Goal: Complete application form

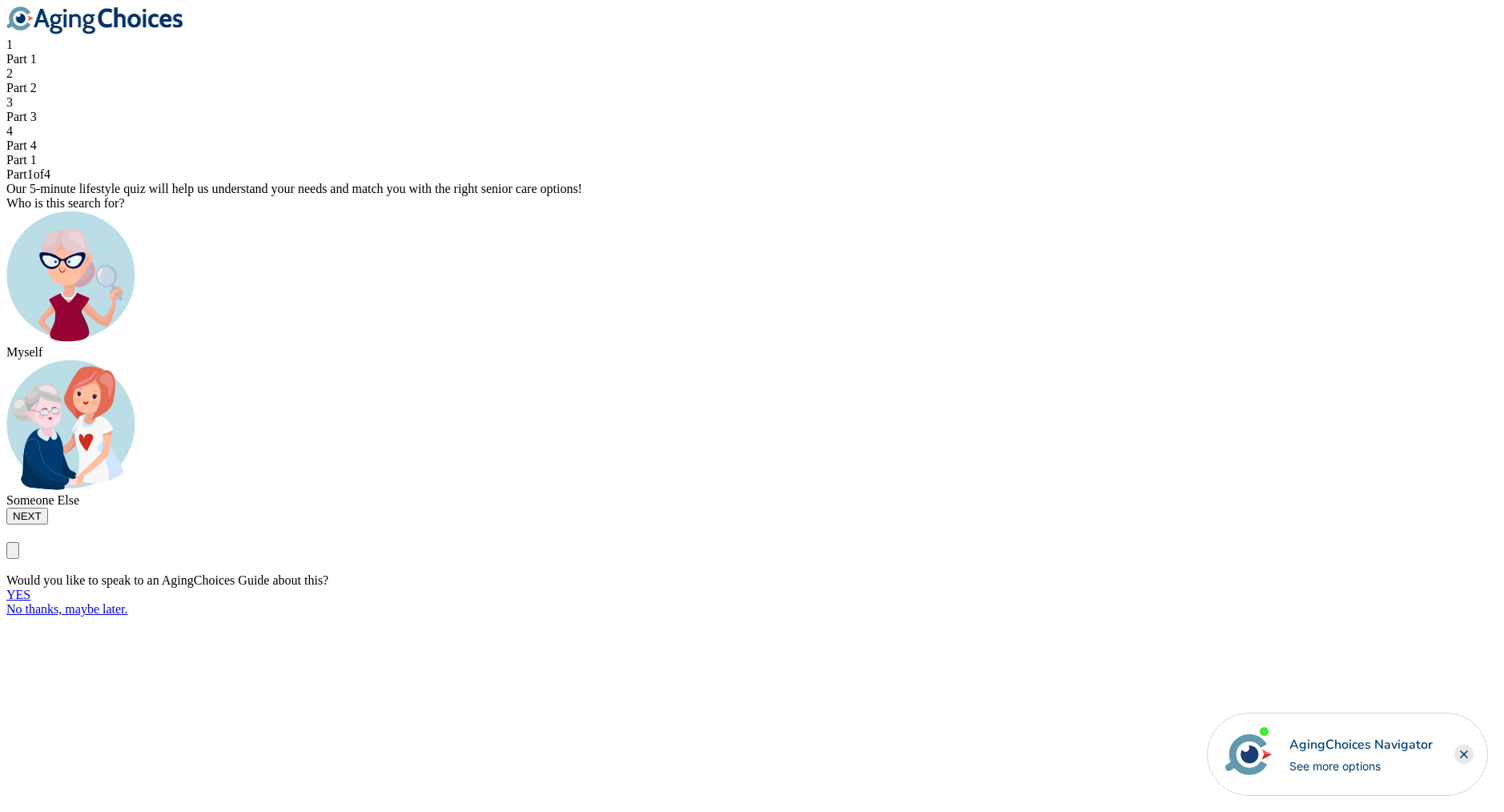
click at [632, 360] on div "Myself" at bounding box center [752, 352] width 1492 height 15
click at [48, 524] on button "NEXT" at bounding box center [27, 516] width 42 height 17
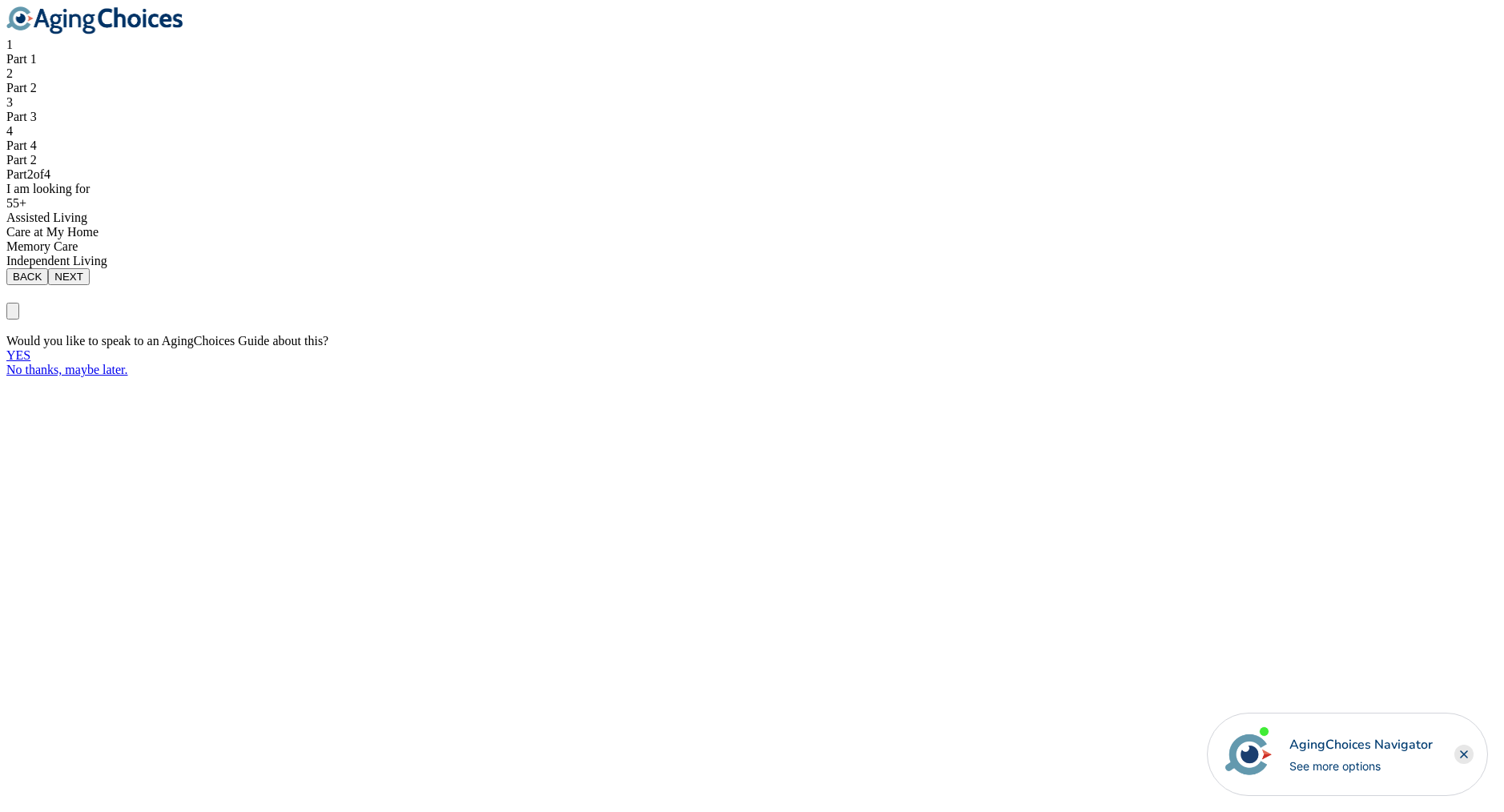
click at [651, 225] on div "Assisted Living" at bounding box center [752, 218] width 1492 height 15
click at [90, 285] on button "NEXT" at bounding box center [68, 277] width 42 height 17
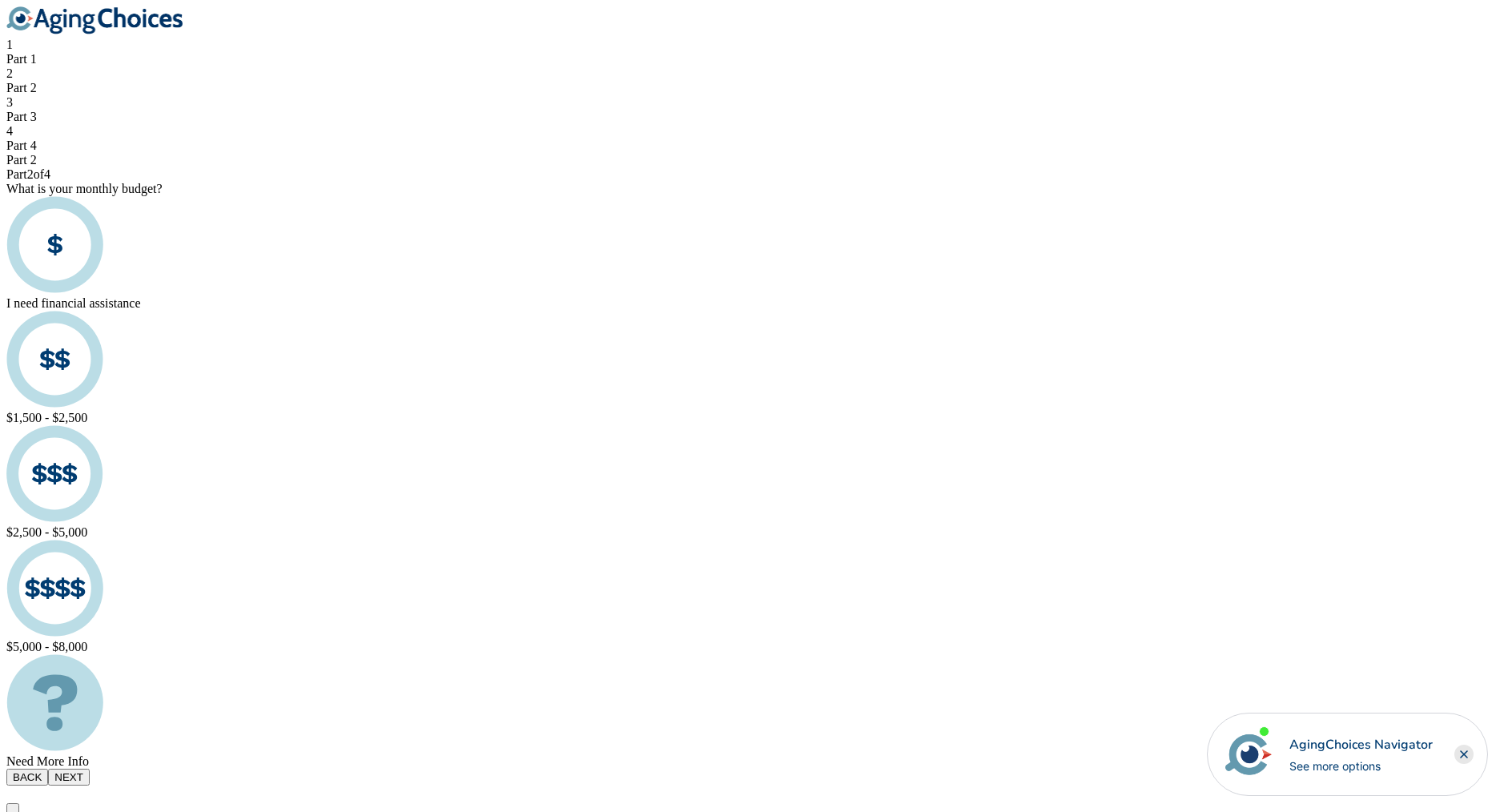
click at [90, 769] on button "NEXT" at bounding box center [68, 777] width 42 height 17
click at [668, 411] on div "$1,500 - $2,500" at bounding box center [746, 418] width 1480 height 15
click at [90, 769] on button "NEXT" at bounding box center [68, 777] width 42 height 17
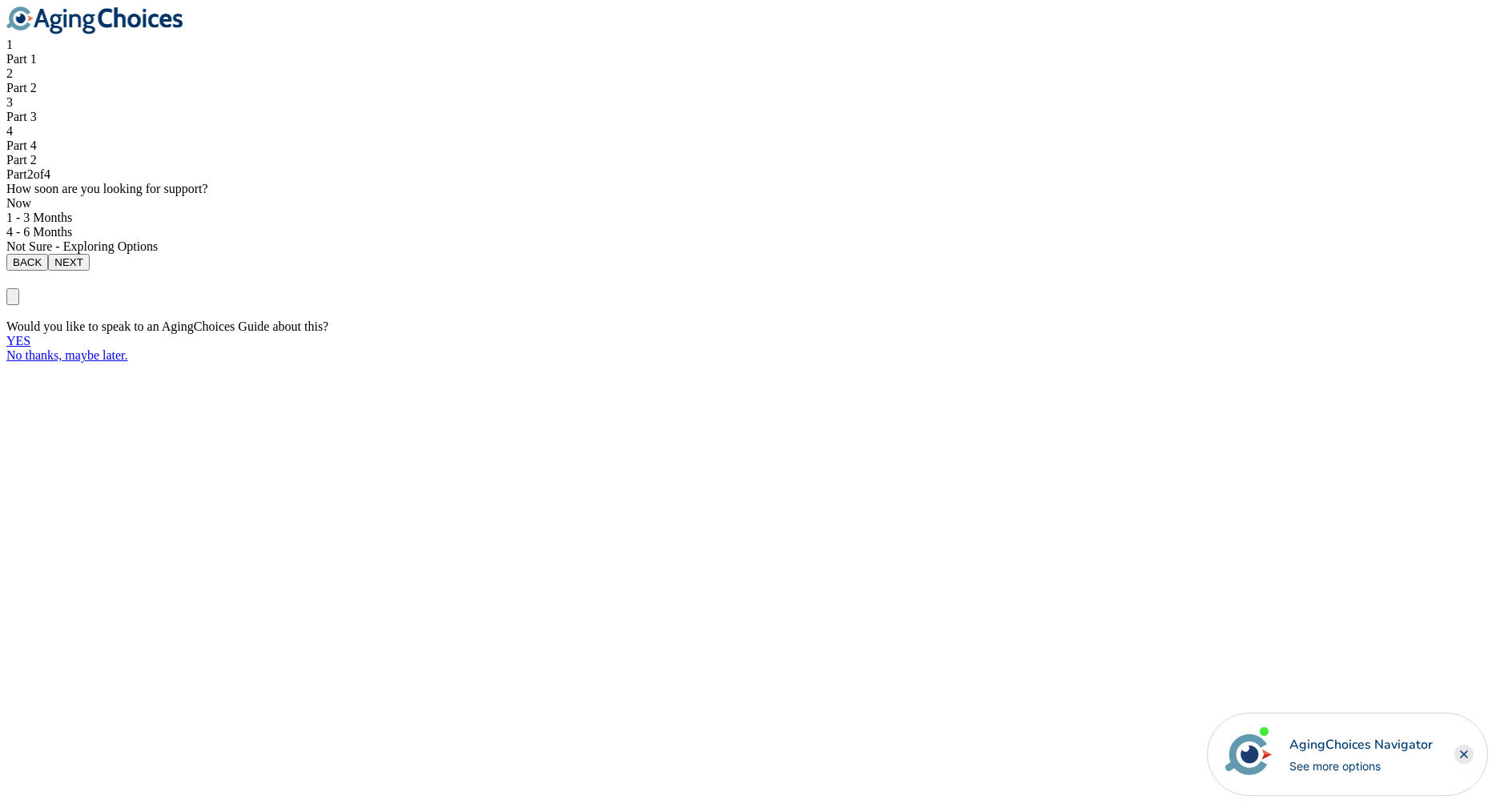
click at [675, 225] on div "1 - 3 Months" at bounding box center [752, 218] width 1492 height 15
click at [90, 270] on button "NEXT" at bounding box center [68, 262] width 42 height 17
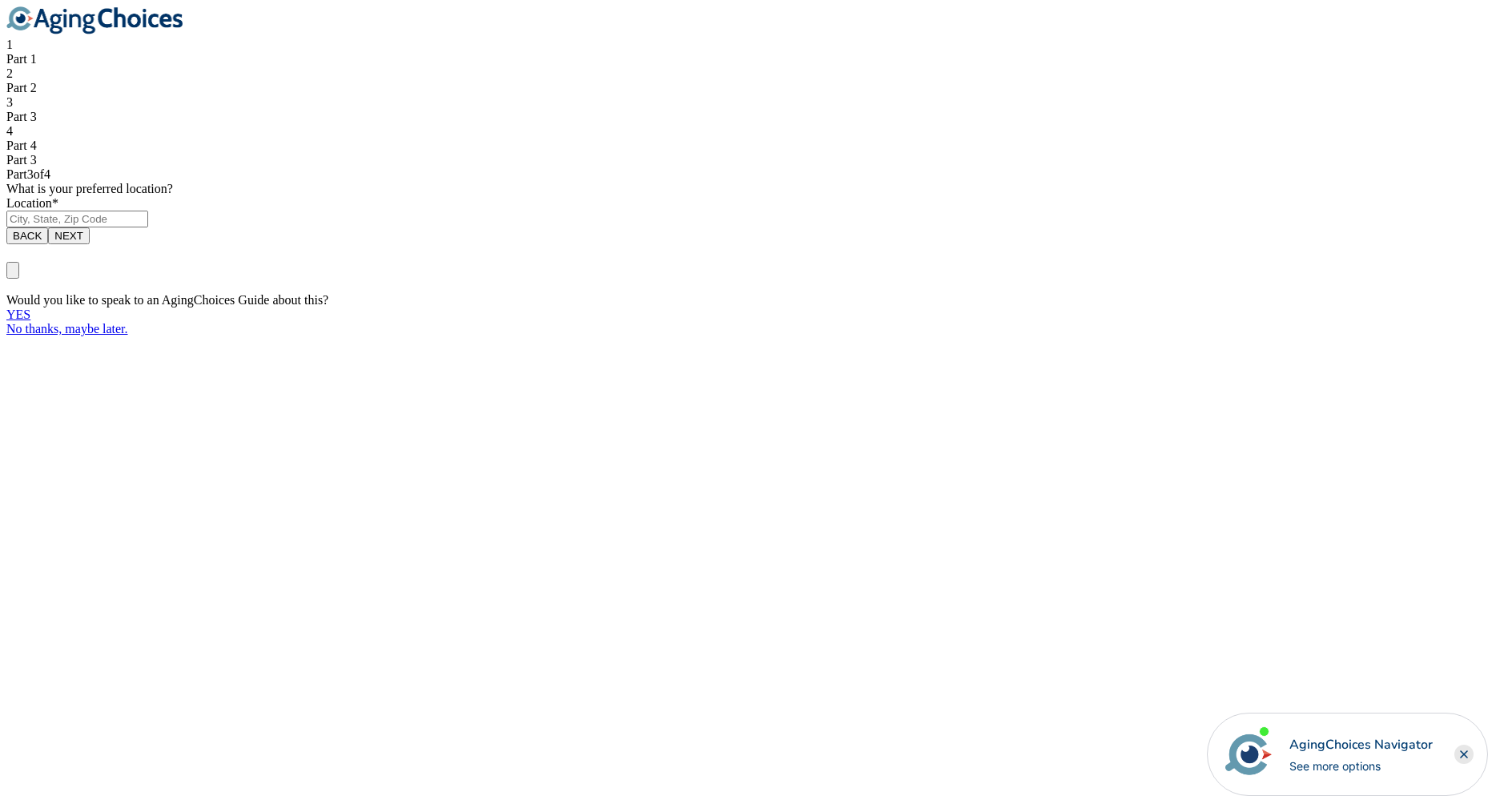
click at [149, 227] on input "text" at bounding box center [78, 219] width 142 height 17
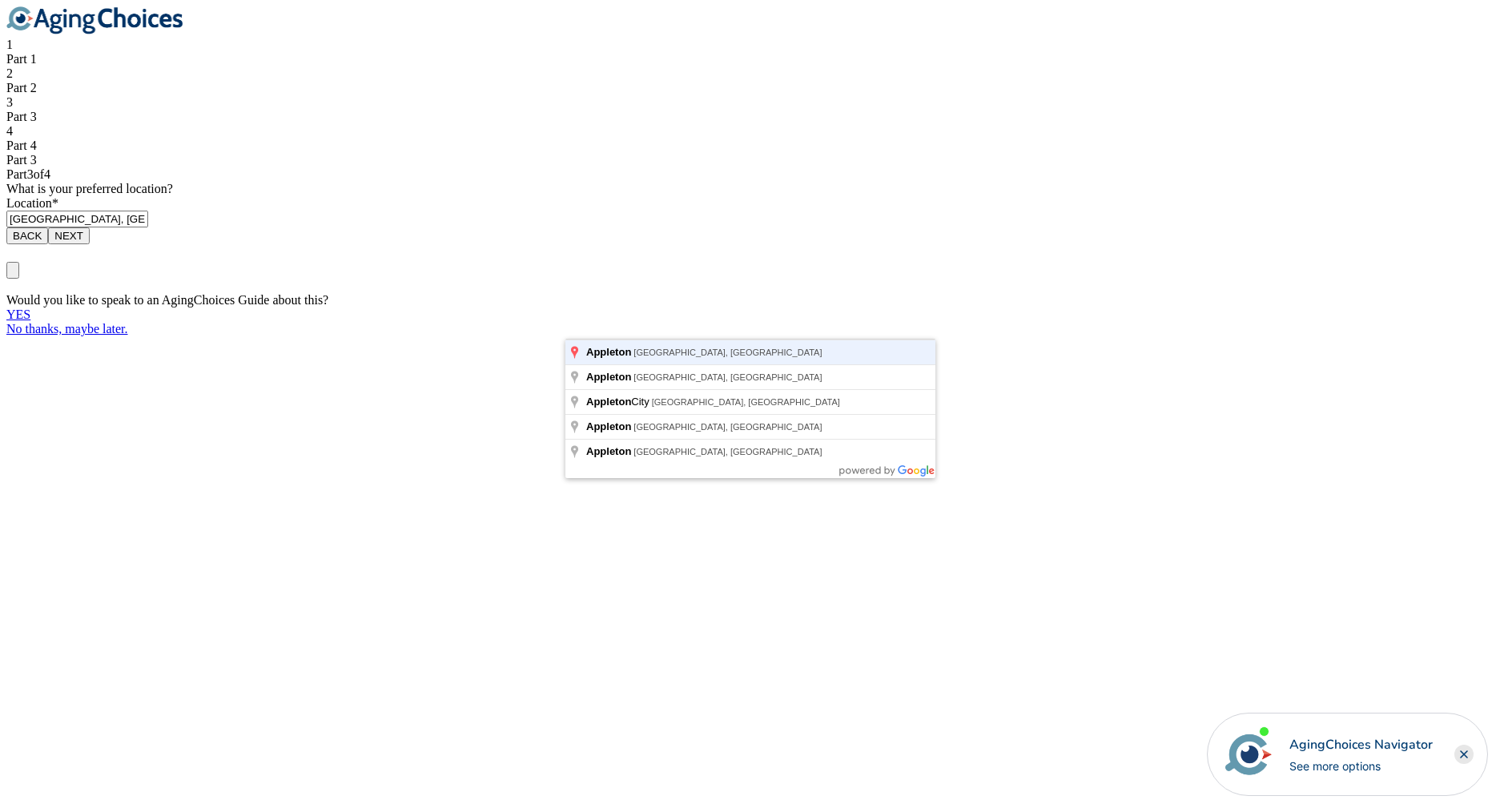
type input "Appleton, WI, USA"
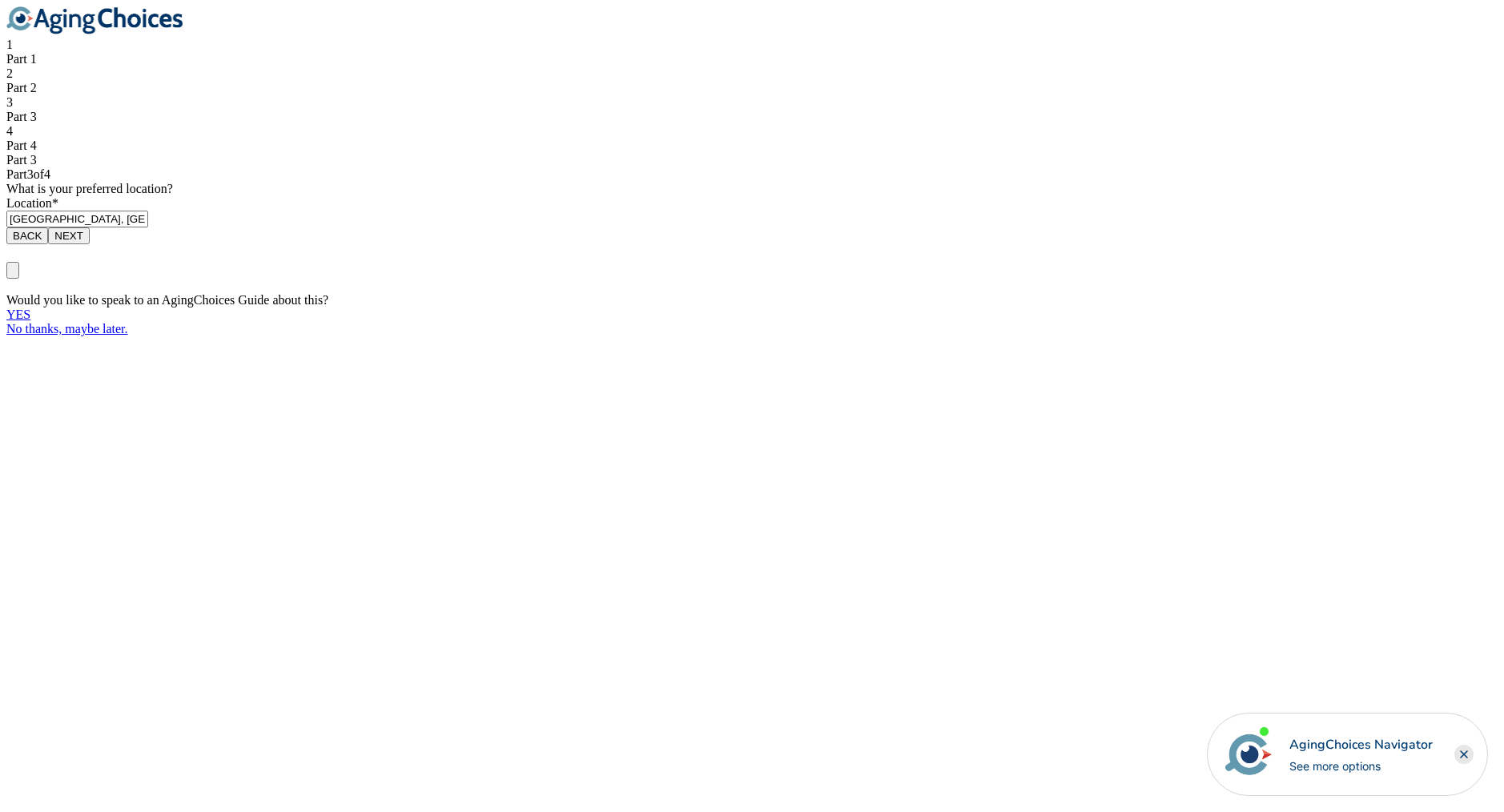
click at [90, 245] on button "NEXT" at bounding box center [68, 235] width 42 height 17
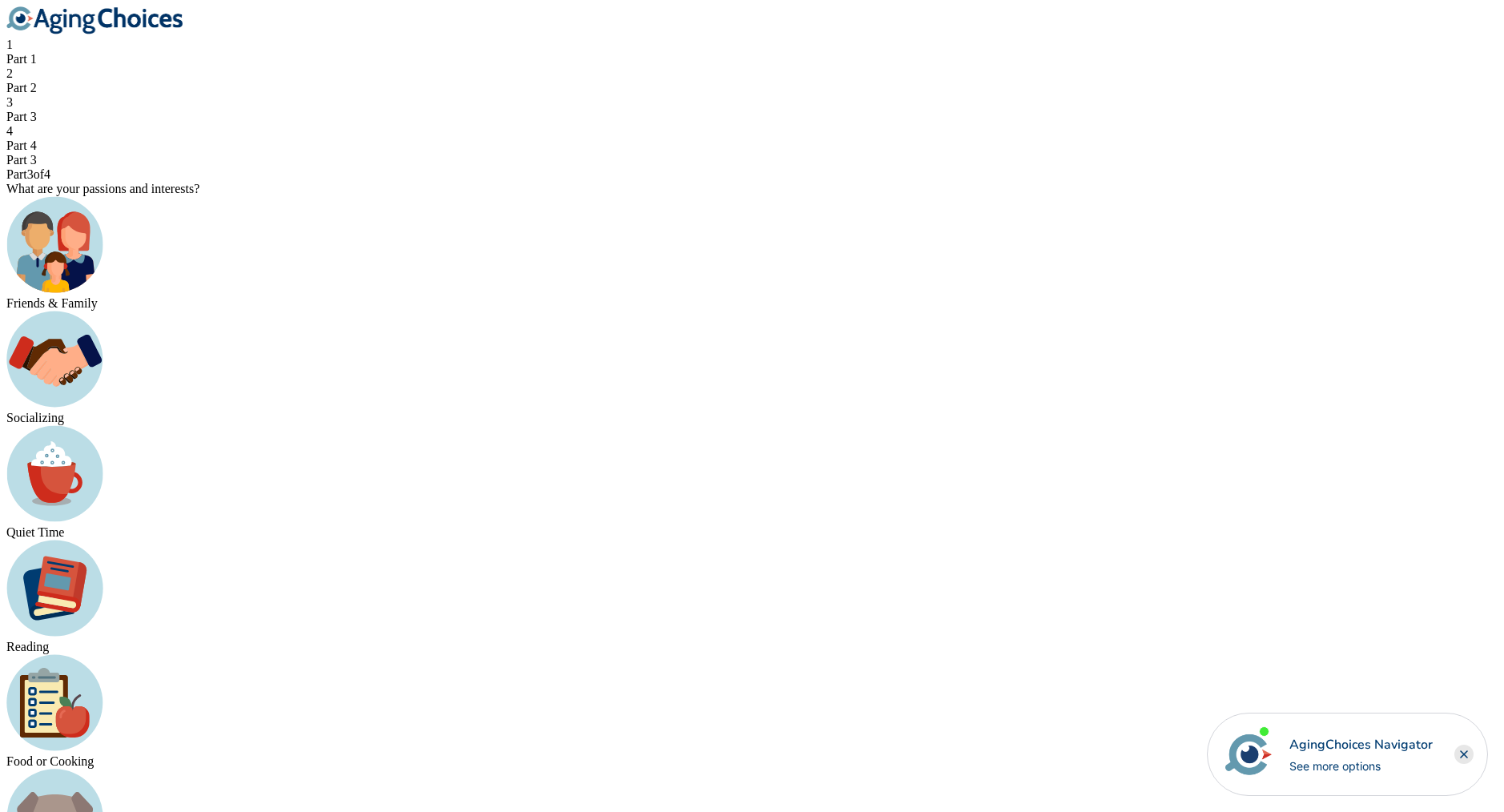
click at [627, 424] on div "Socializing" at bounding box center [752, 418] width 1492 height 15
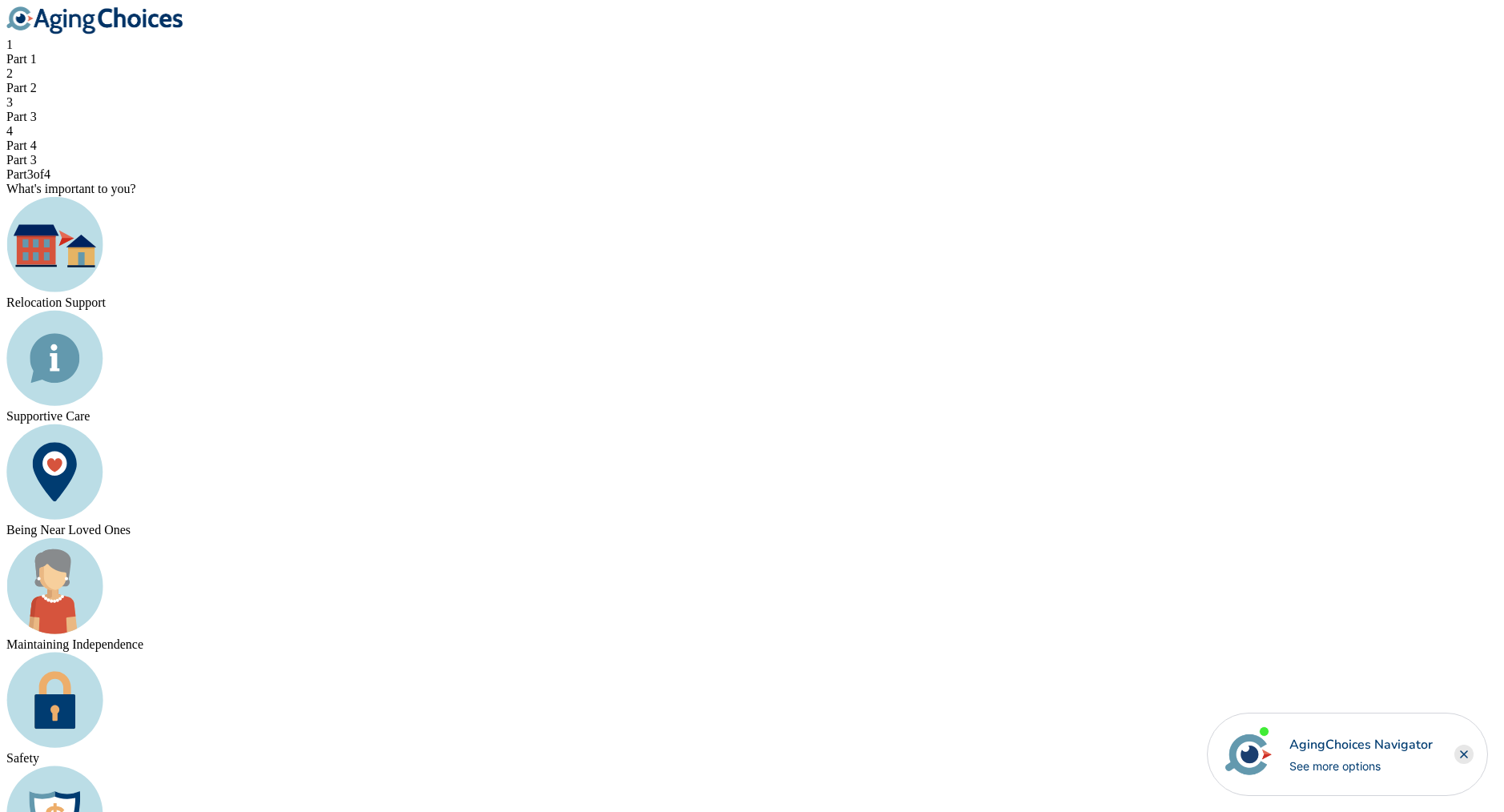
click at [692, 409] on div "Supportive Care" at bounding box center [752, 416] width 1492 height 15
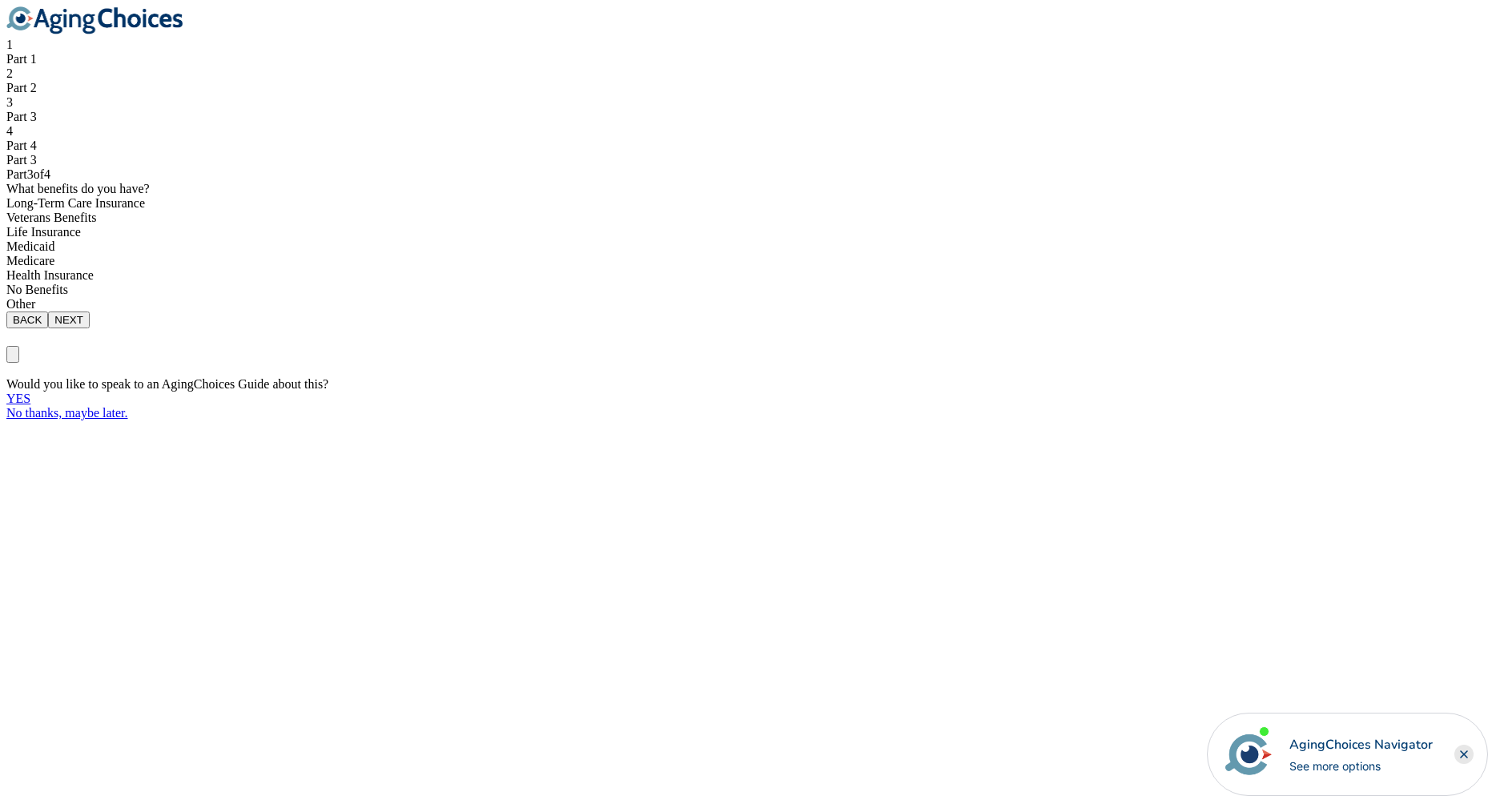
click at [664, 225] on div "Veterans Benefits" at bounding box center [752, 218] width 1492 height 15
click at [1080, 328] on div "1 Part 1 2 Part 2 3 Part 3 4 Part 4 Part 3 Part 3 of 4 What benefits do you hav…" at bounding box center [752, 167] width 1492 height 322
click at [90, 328] on button "NEXT" at bounding box center [68, 320] width 42 height 17
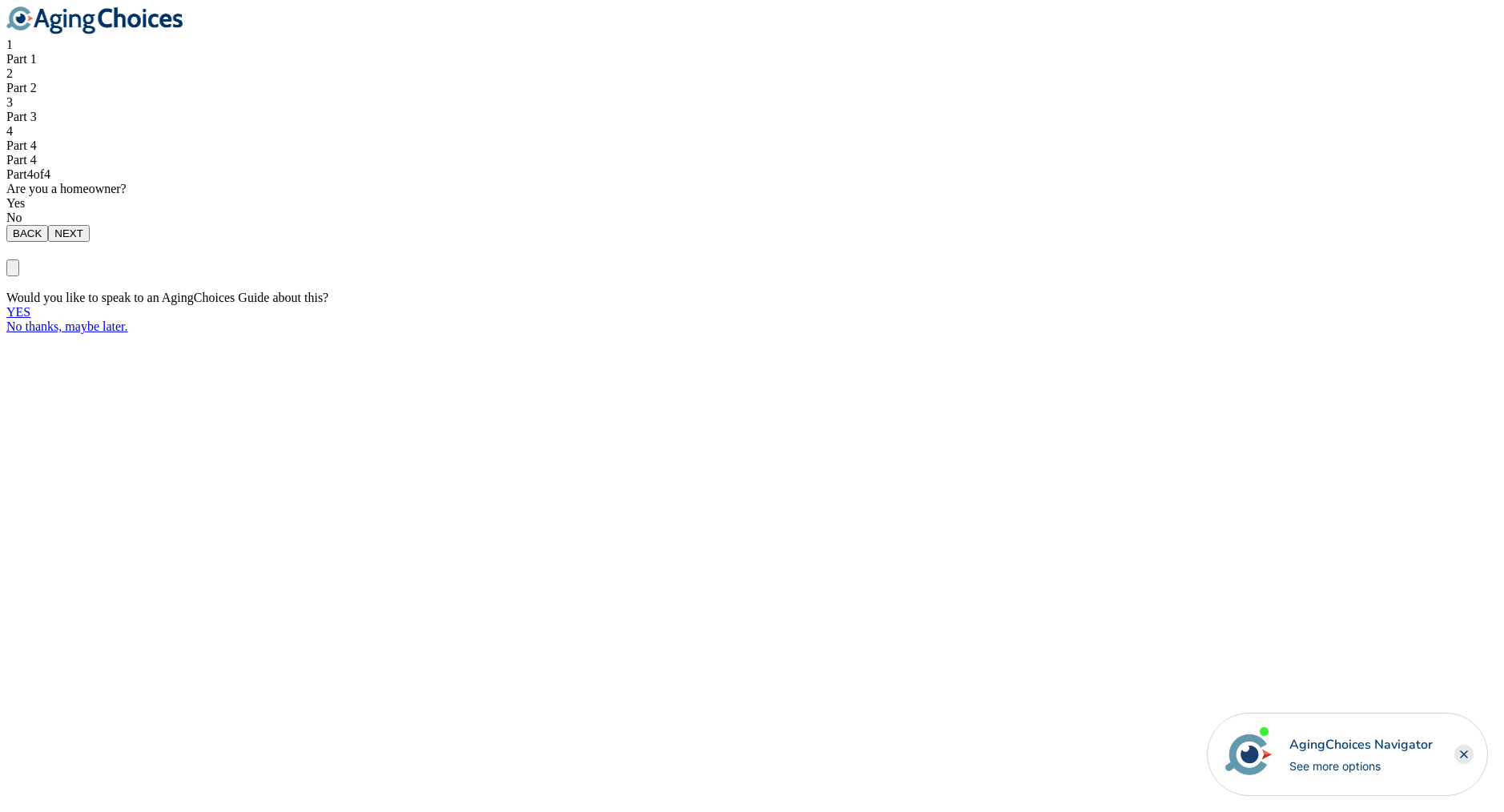
click at [695, 210] on div "Yes" at bounding box center [752, 204] width 1492 height 15
click at [90, 242] on button "NEXT" at bounding box center [68, 233] width 42 height 17
click at [670, 210] on div "Yes" at bounding box center [752, 204] width 1492 height 15
click at [90, 242] on button "NEXT" at bounding box center [68, 233] width 42 height 17
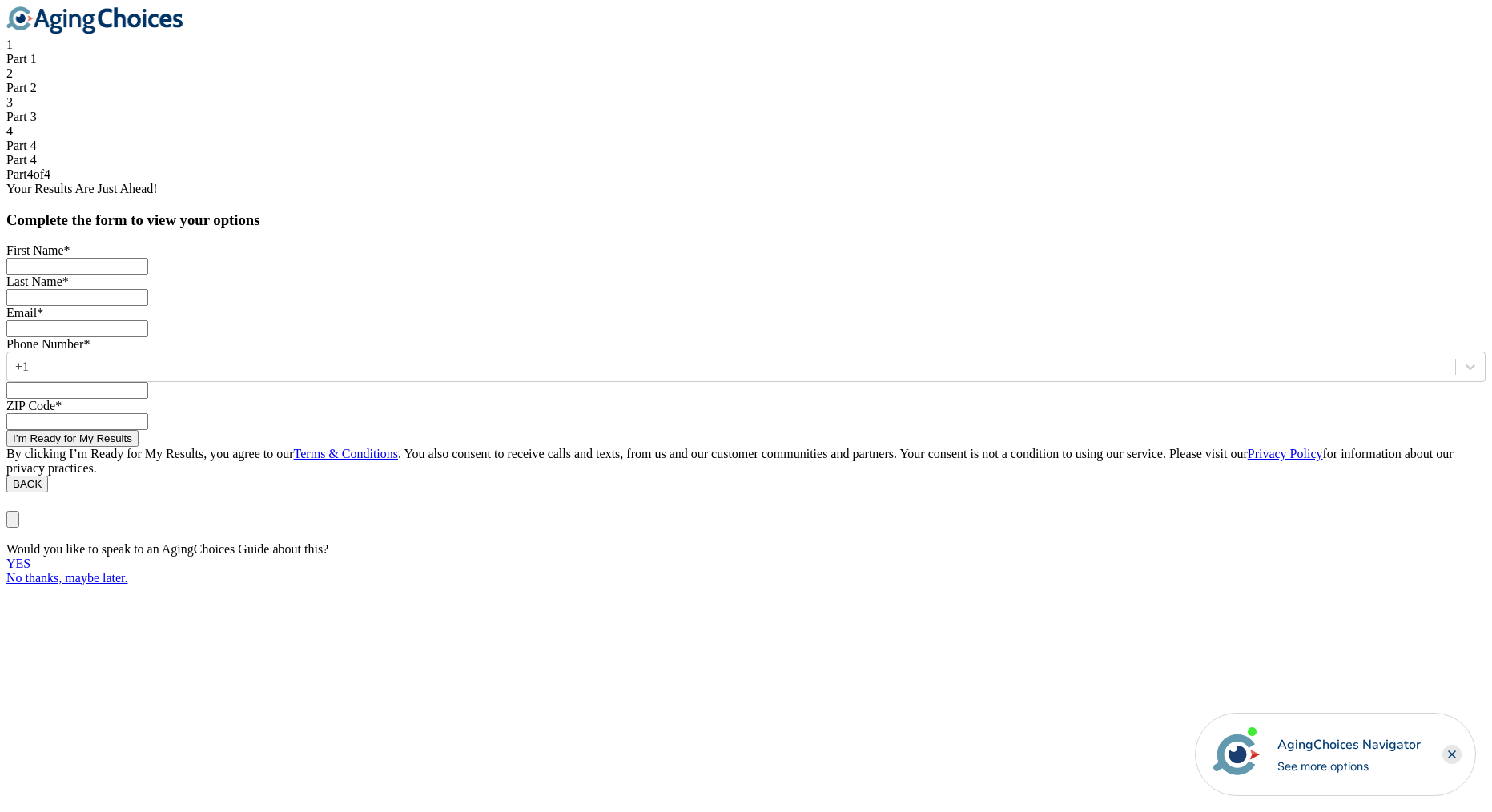
scroll to position [191, 0]
drag, startPoint x: 656, startPoint y: 176, endPoint x: 663, endPoint y: 183, distance: 9.9
click at [149, 257] on input at bounding box center [78, 266] width 142 height 17
type input "asdfdsa"
click at [149, 289] on input at bounding box center [78, 297] width 142 height 17
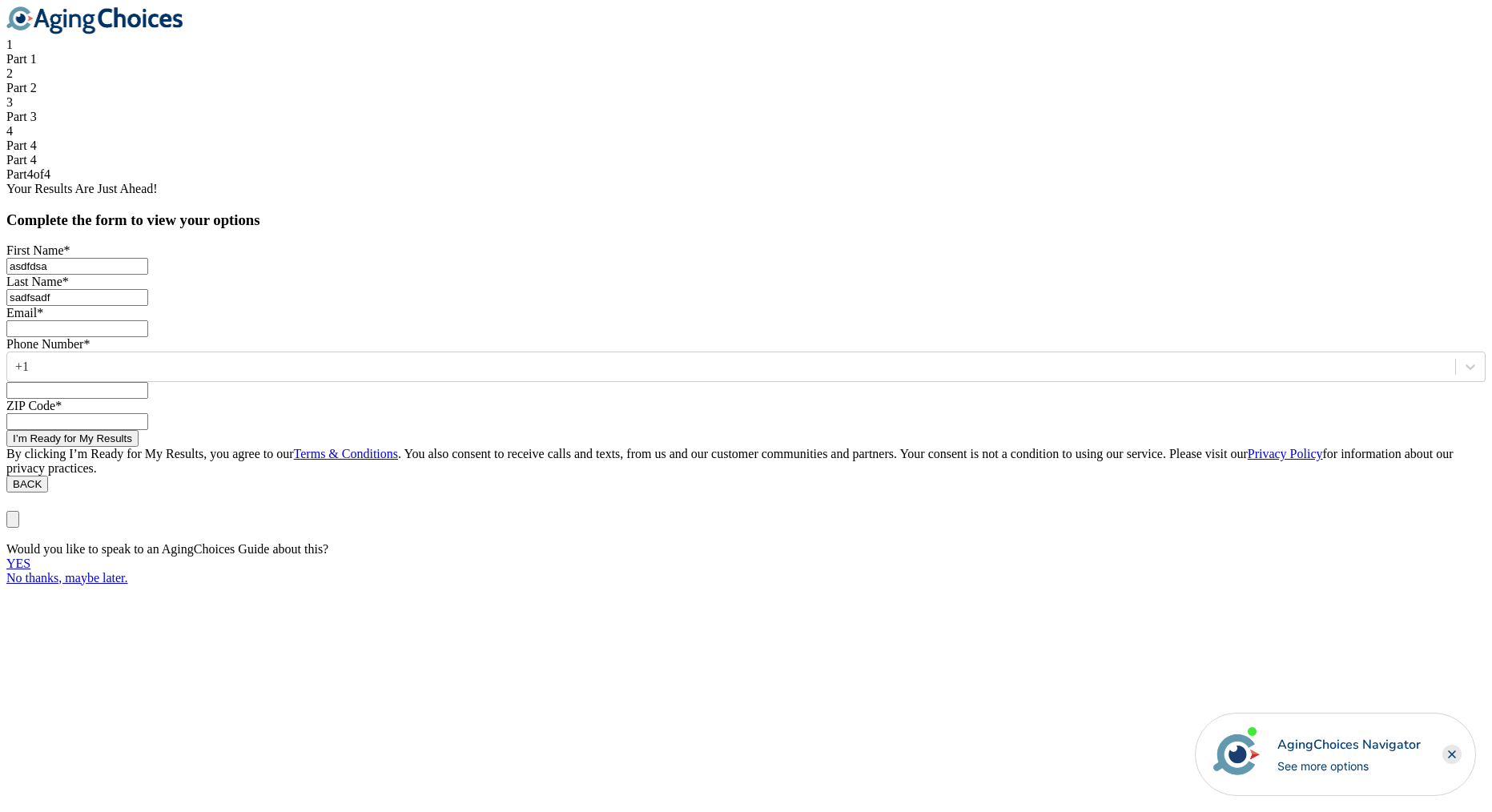
type input "sadfsadf"
click at [149, 324] on input at bounding box center [78, 328] width 142 height 17
type input "asdfsd@asdfdsaf.com"
type input "9999999999"
type input "999999"
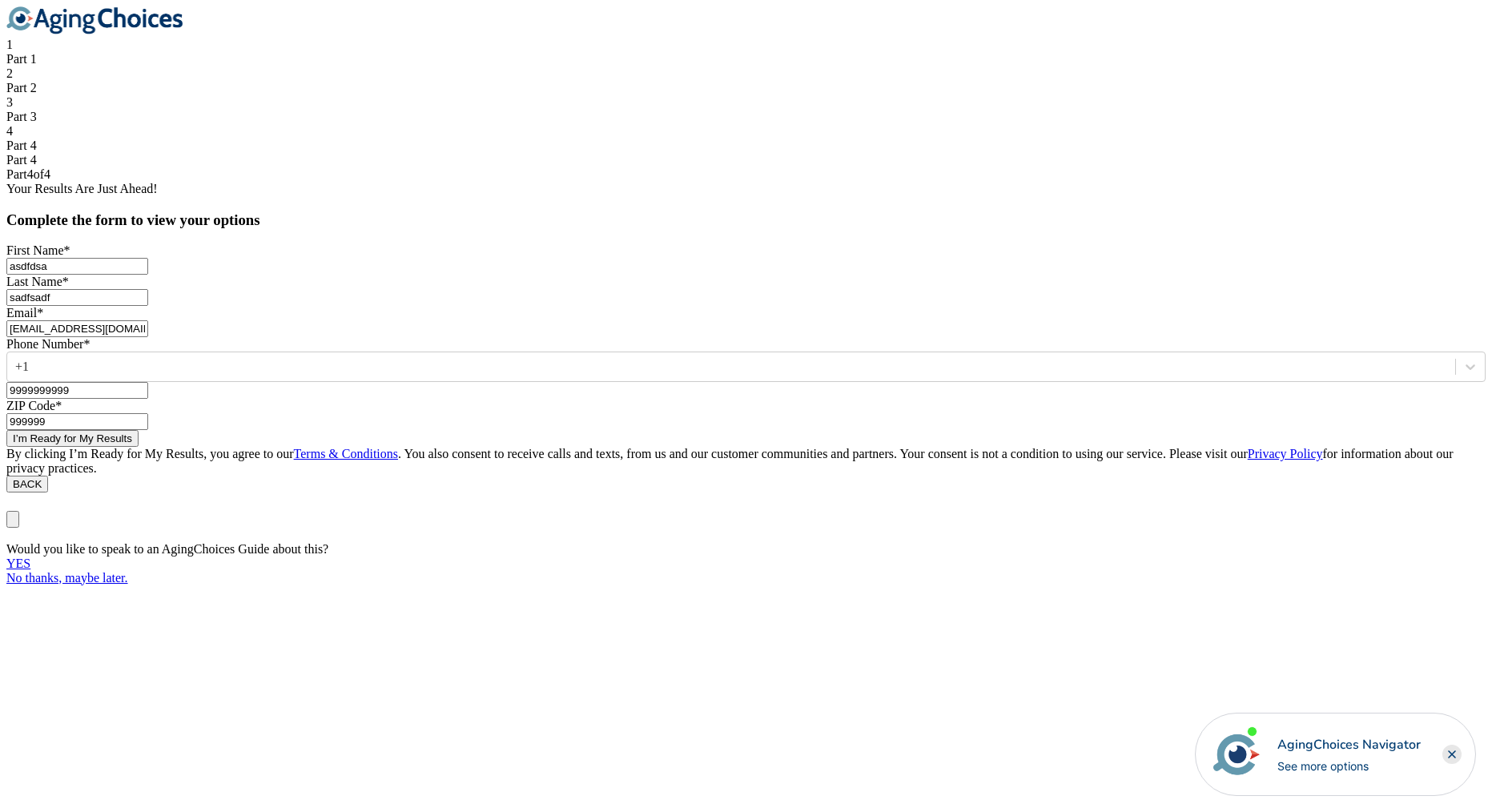
click at [138, 447] on button "I’m Ready for My Results" at bounding box center [72, 438] width 132 height 17
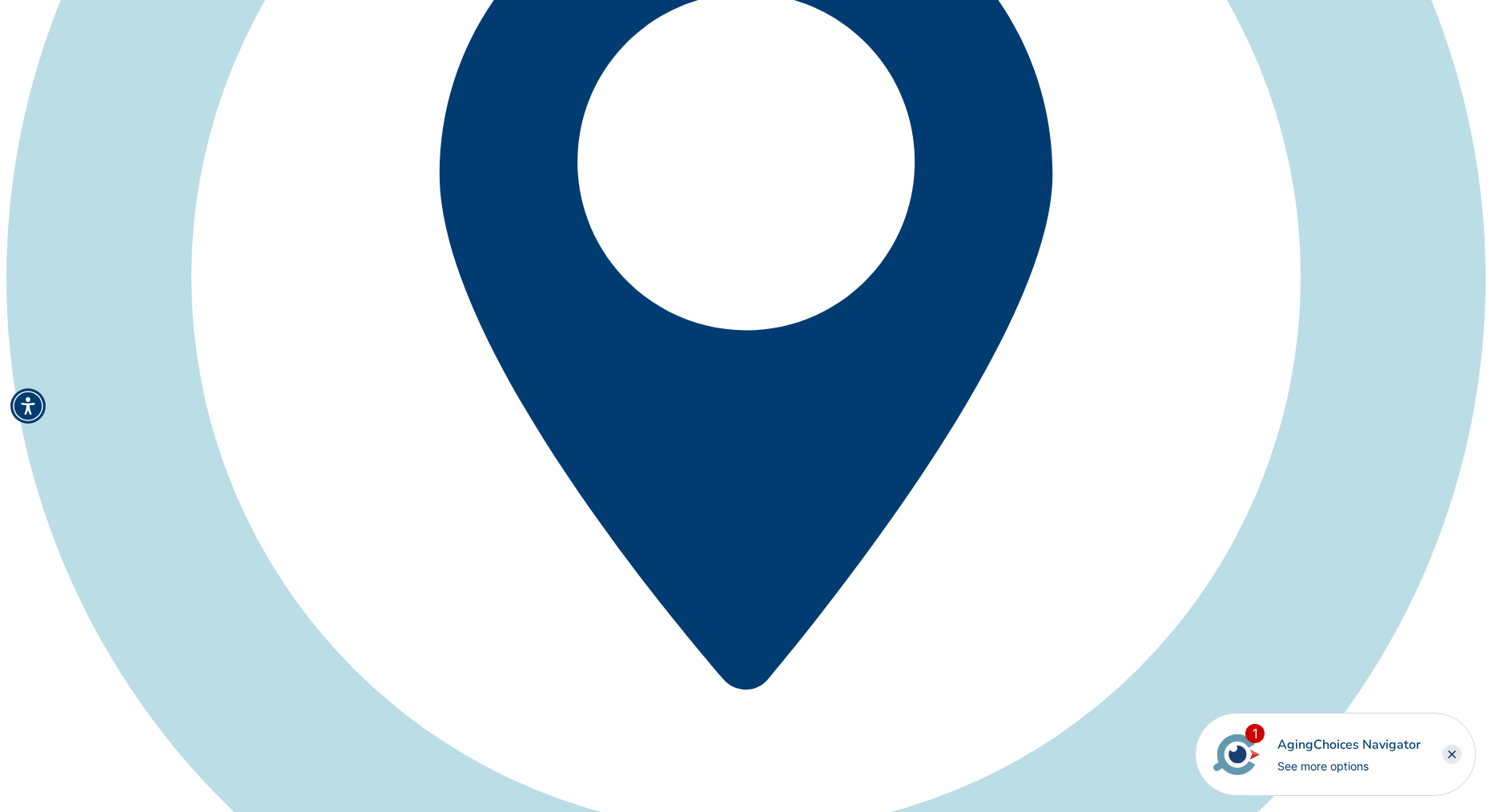
scroll to position [5142, 0]
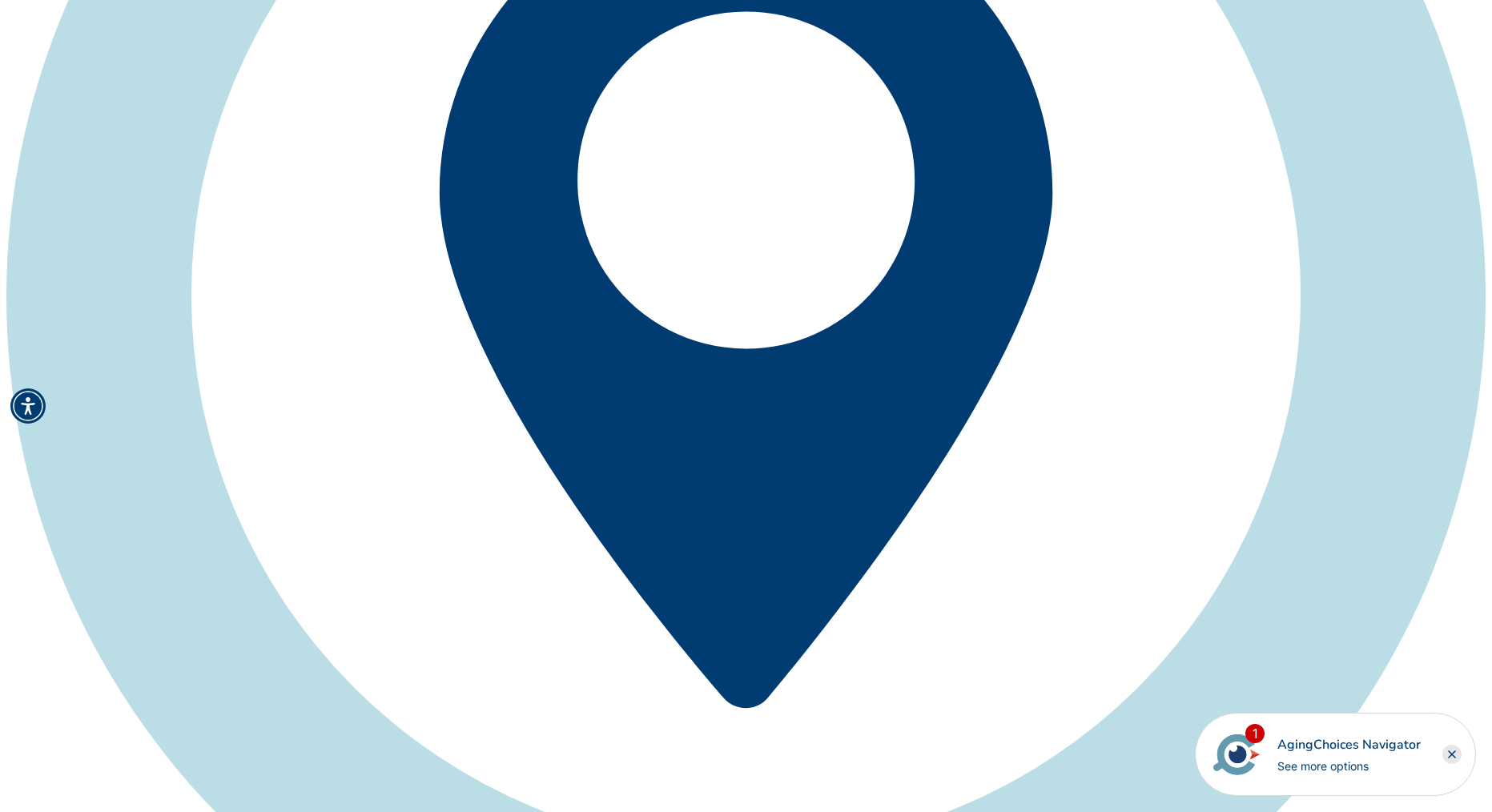
click at [1450, 754] on rect "Close" at bounding box center [1452, 754] width 19 height 19
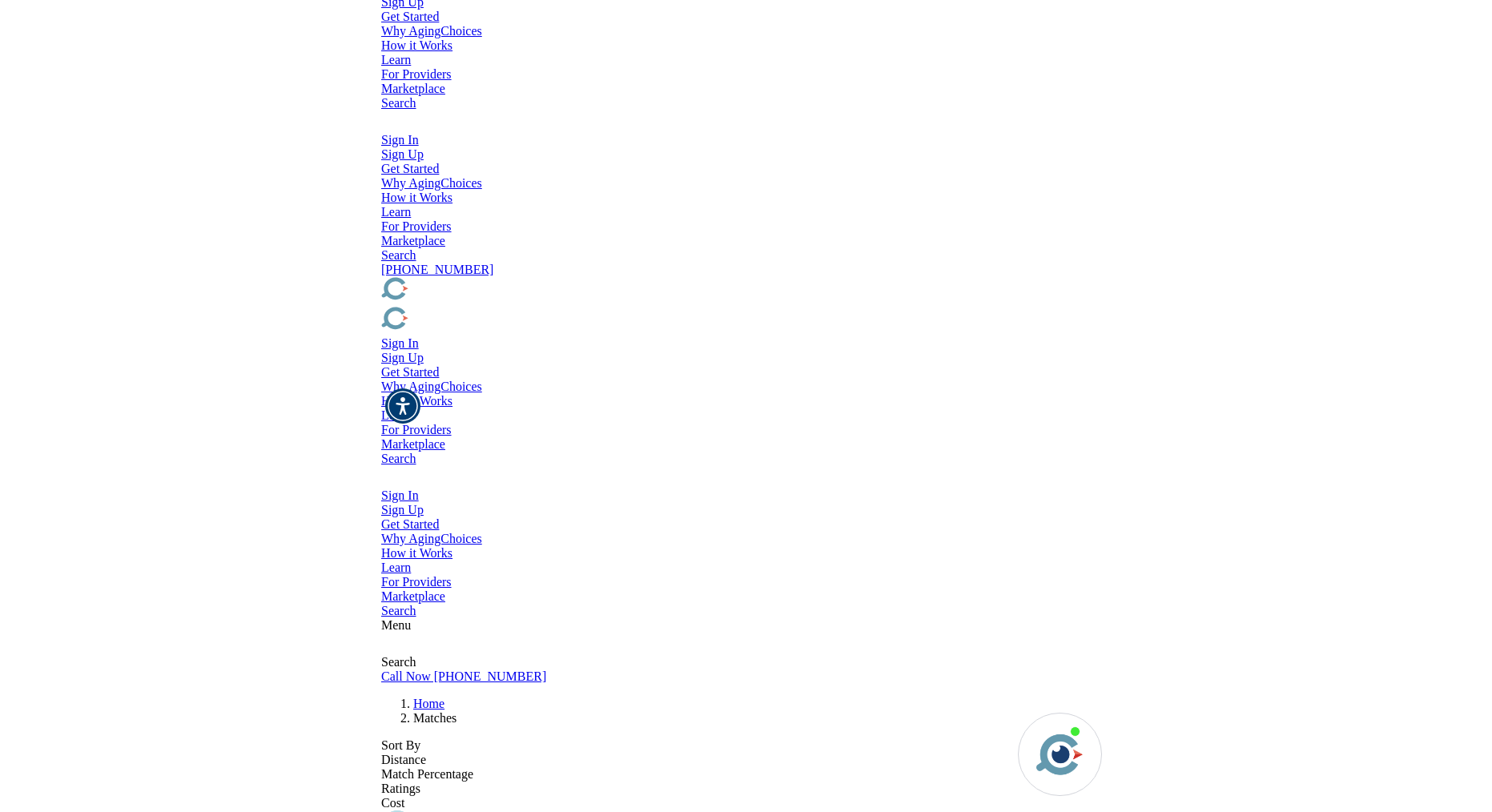
scroll to position [0, 0]
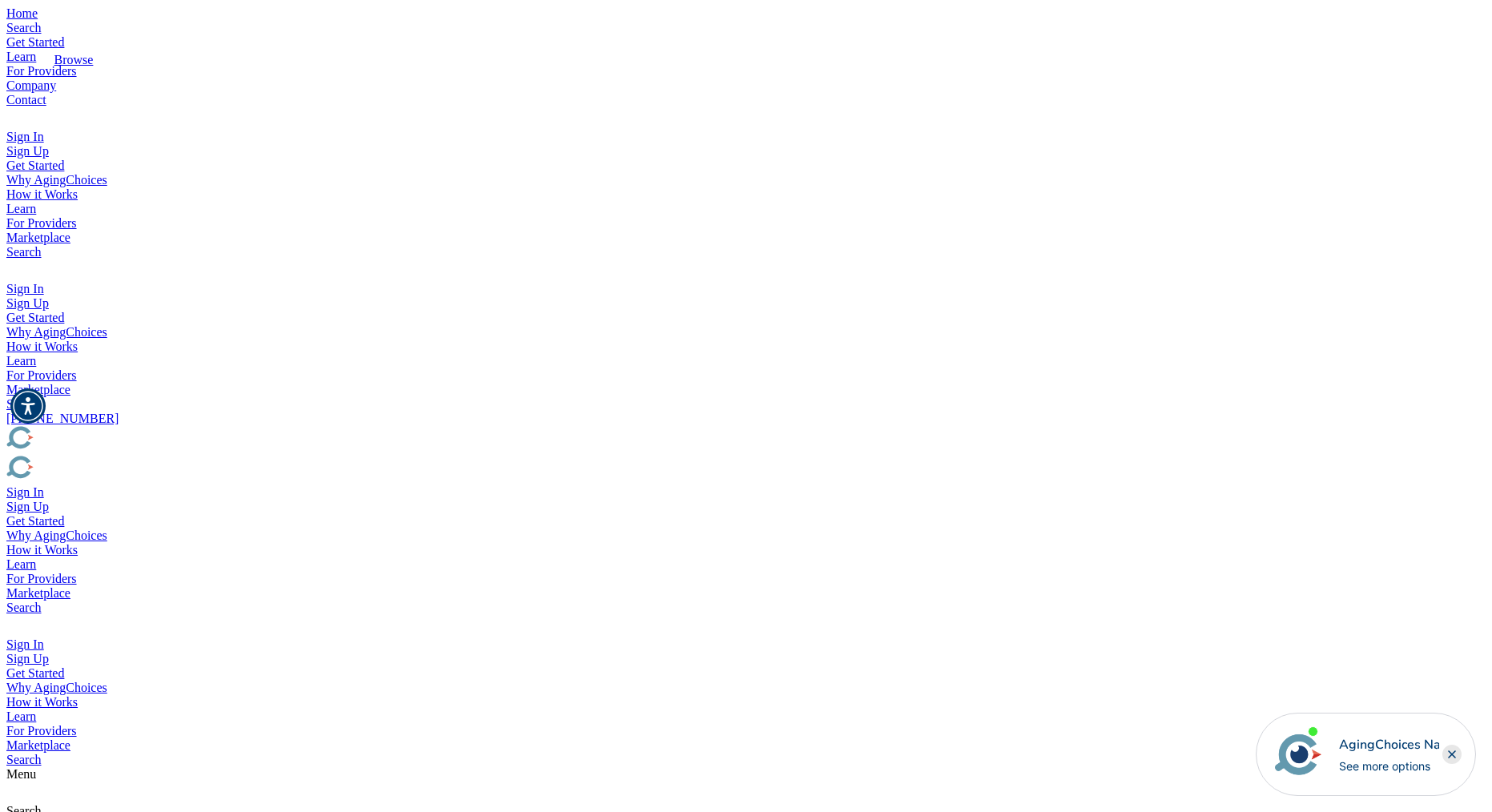
click at [42, 34] on link "Search" at bounding box center [24, 28] width 35 height 14
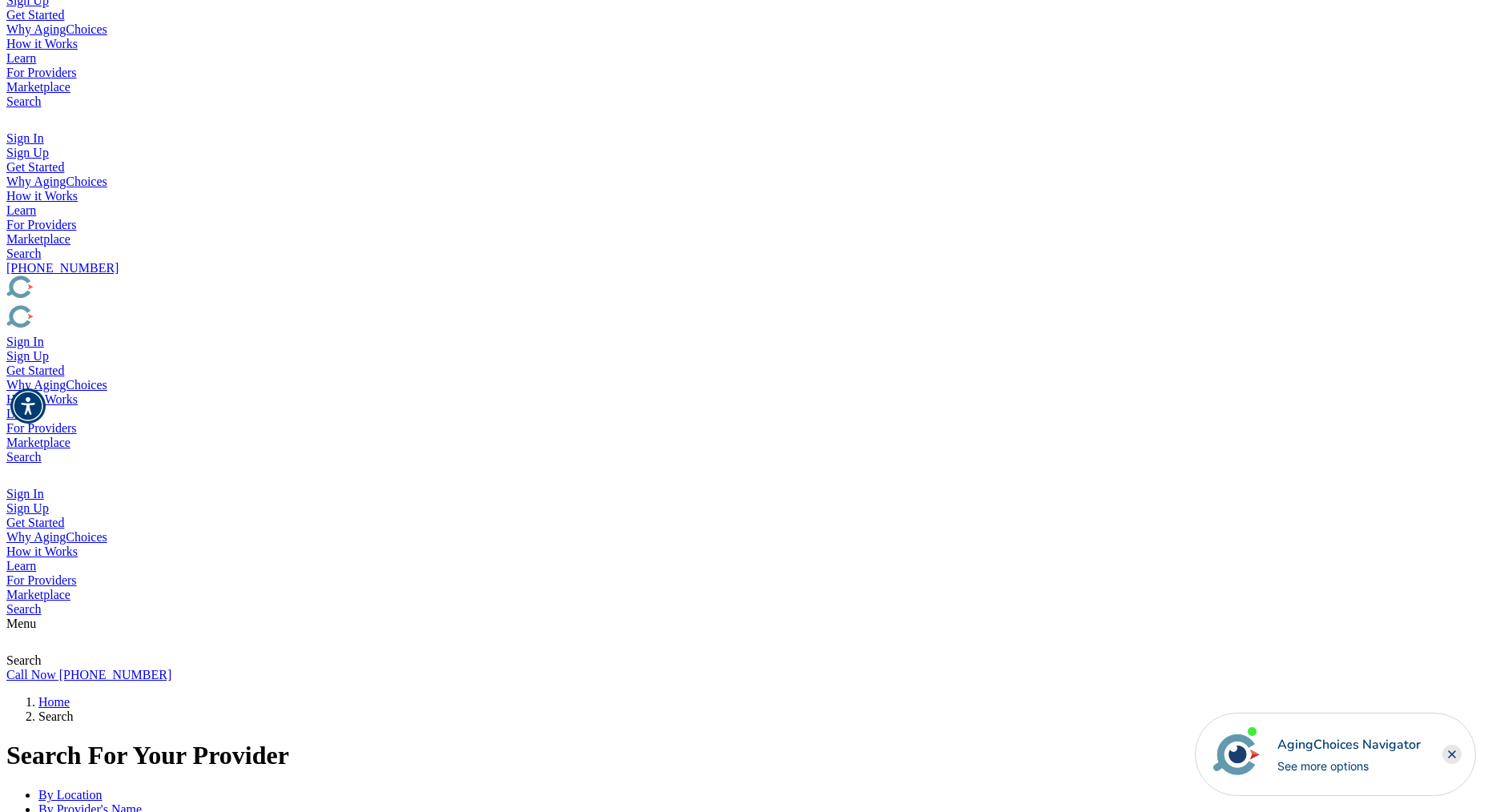
scroll to position [149, 0]
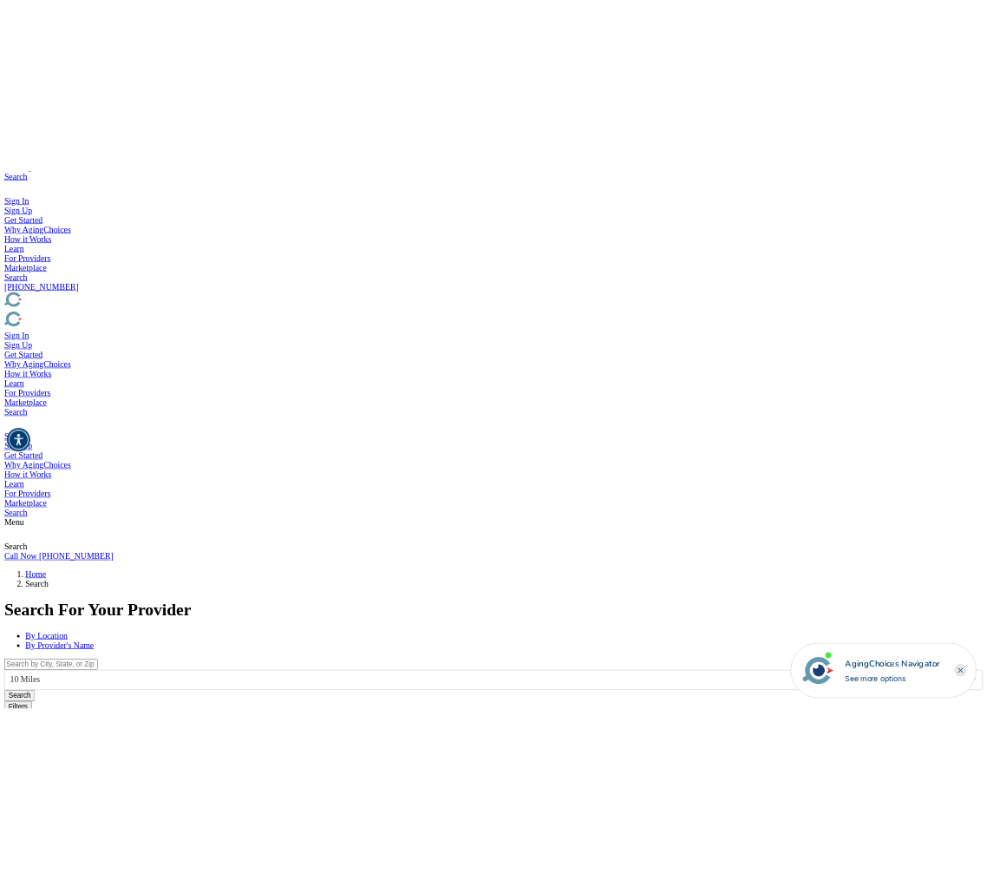
scroll to position [275, 0]
